Goal: Information Seeking & Learning: Learn about a topic

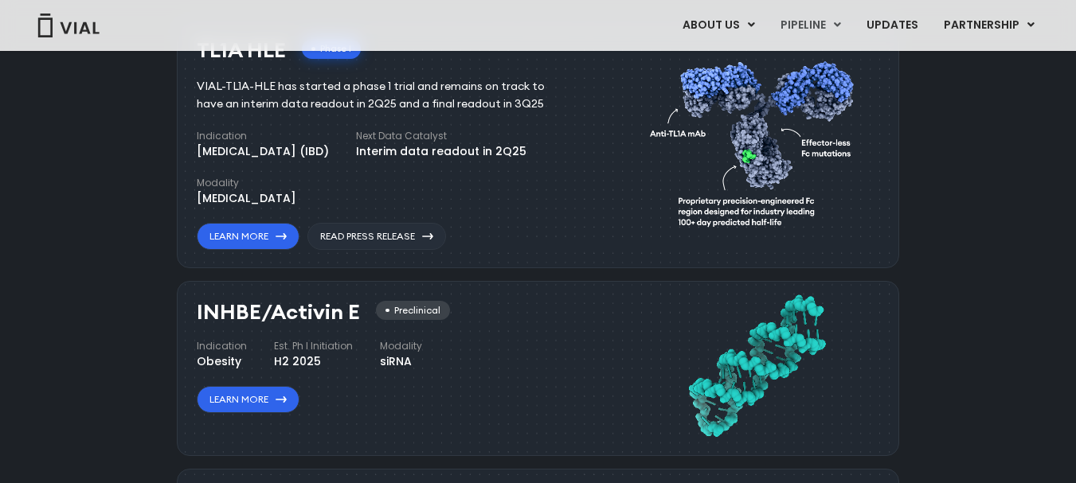
scroll to position [1035, 0]
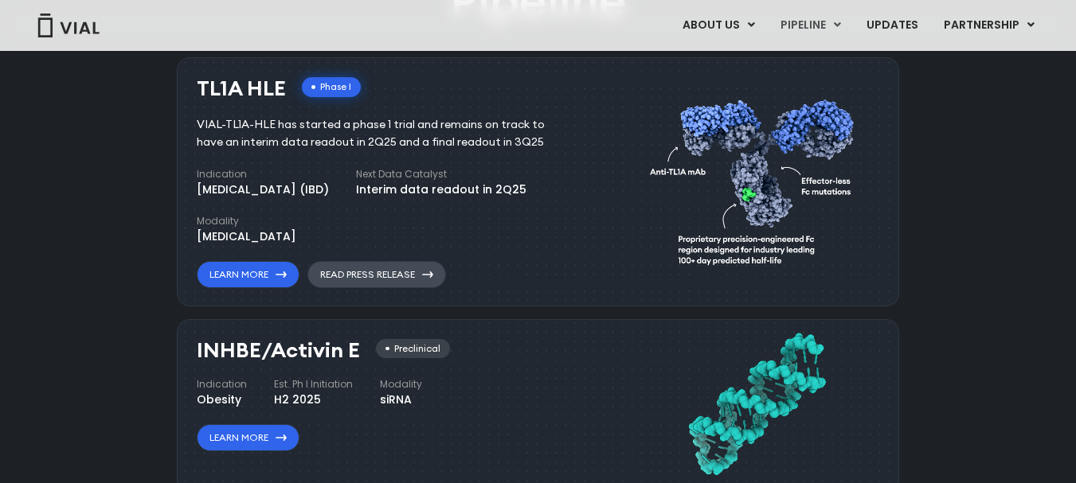
click at [378, 278] on link "Read Press Release" at bounding box center [376, 274] width 139 height 27
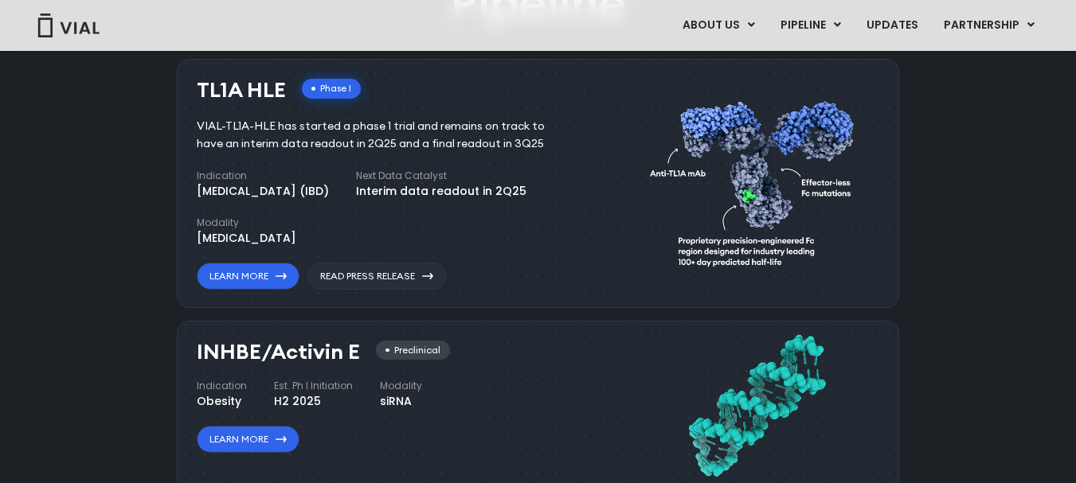
scroll to position [1035, 0]
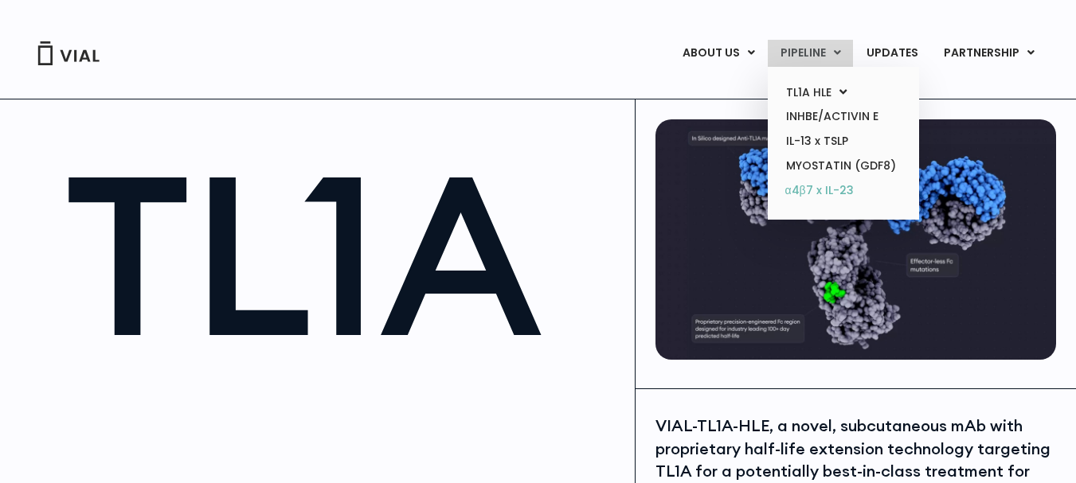
click at [816, 183] on link "α4β7 x IL-23" at bounding box center [842, 190] width 139 height 25
